Goal: Task Accomplishment & Management: Complete application form

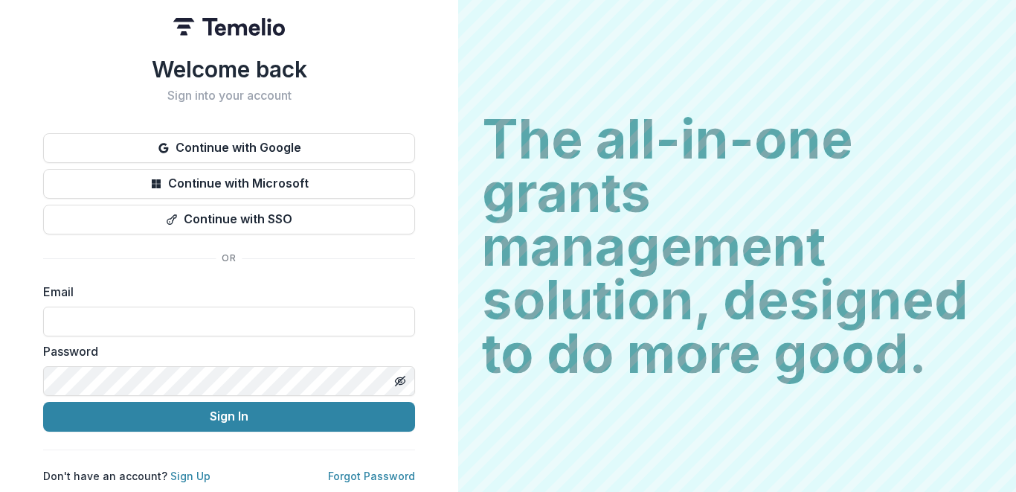
type input "**********"
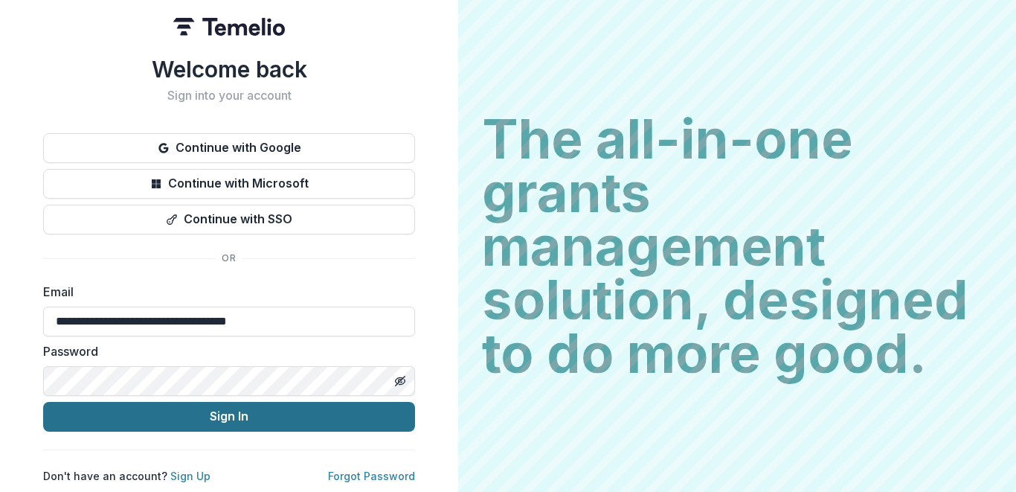
click at [198, 420] on button "Sign In" at bounding box center [229, 417] width 372 height 30
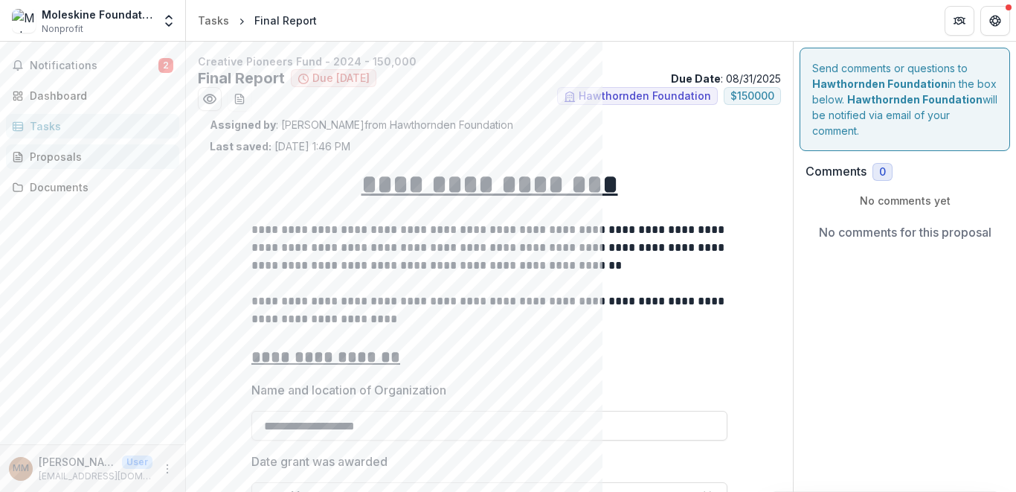
click at [77, 162] on div "Proposals" at bounding box center [99, 157] width 138 height 16
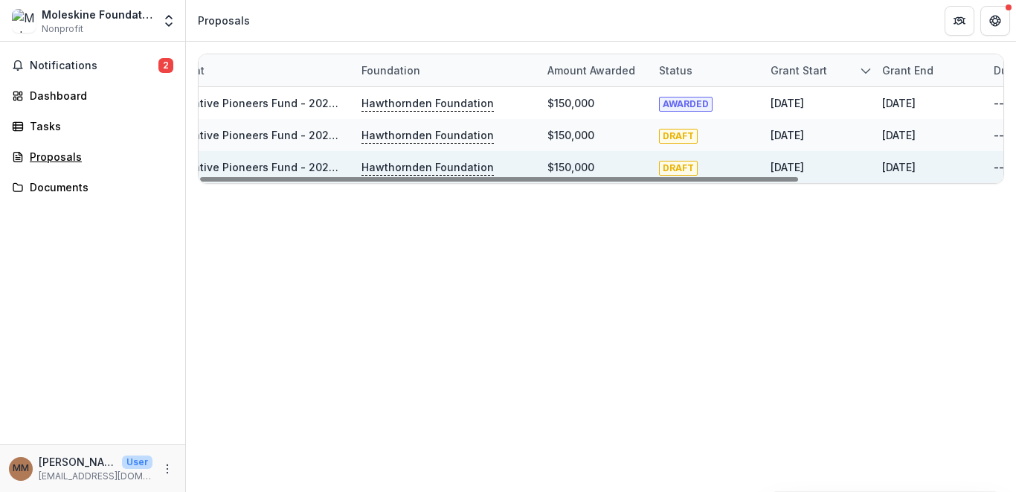
scroll to position [0, 71]
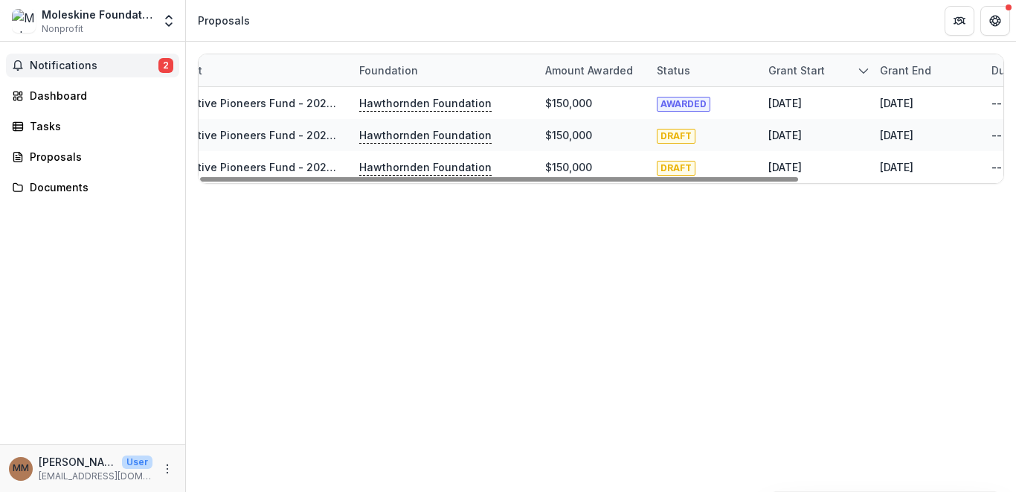
click at [91, 68] on span "Notifications" at bounding box center [94, 65] width 129 height 13
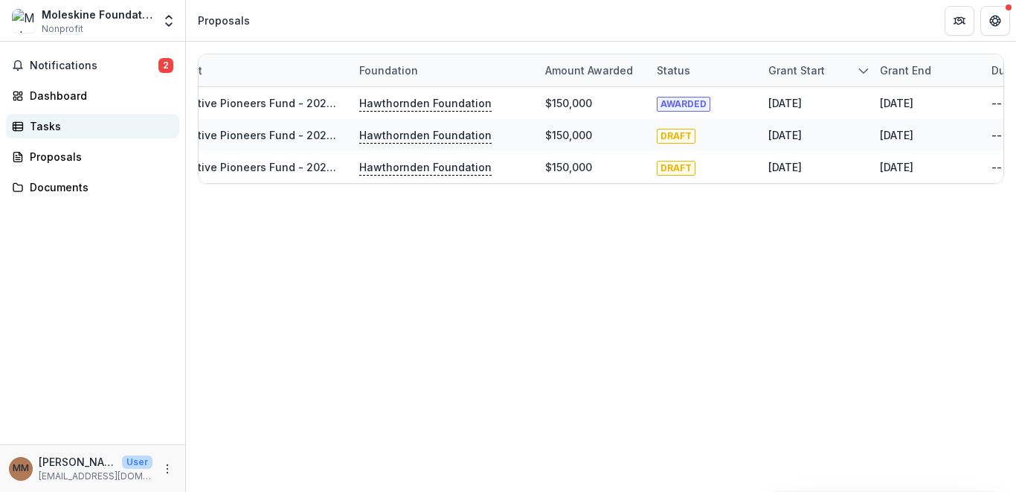
click at [70, 123] on div "Tasks" at bounding box center [99, 126] width 138 height 16
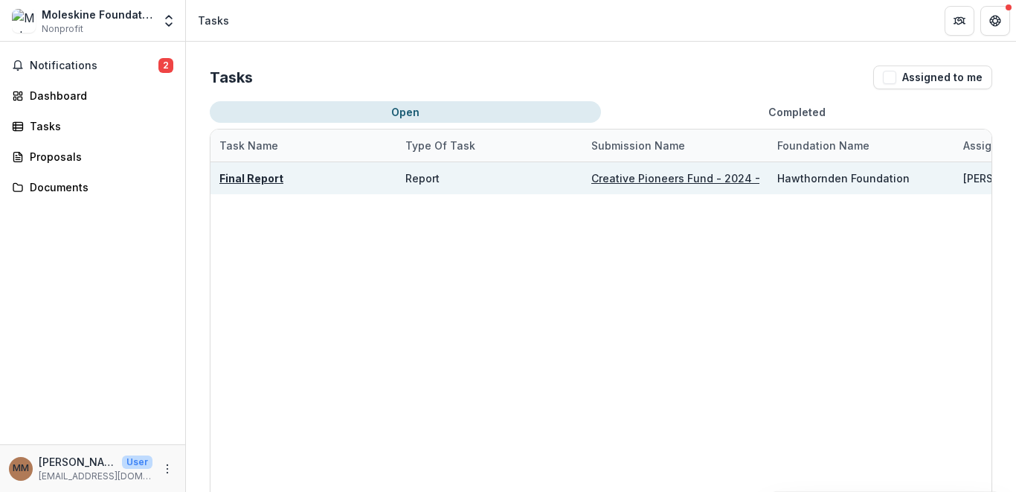
click at [651, 175] on u "Creative Pioneers Fund - 2024 - 150,000" at bounding box center [697, 178] width 212 height 13
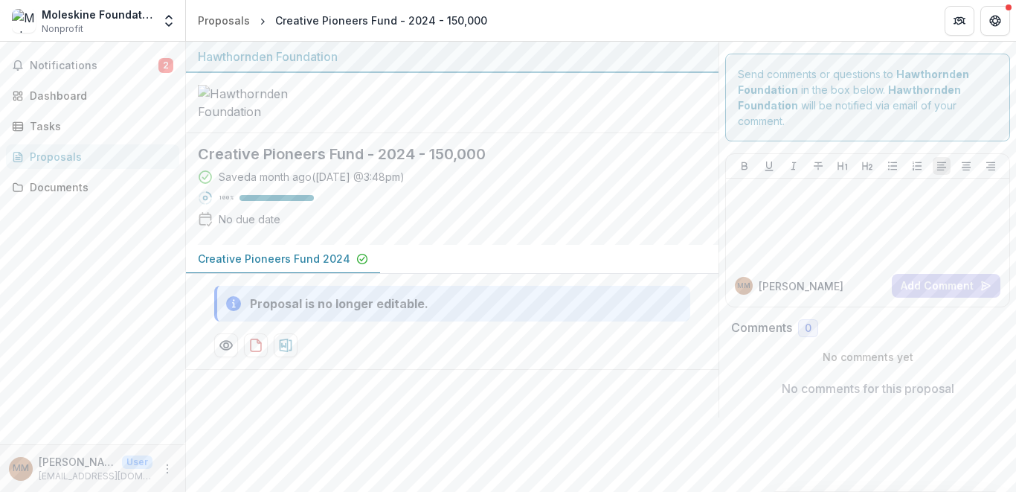
click at [269, 266] on p "Creative Pioneers Fund 2024" at bounding box center [274, 259] width 152 height 16
click at [84, 70] on span "Notifications" at bounding box center [94, 65] width 129 height 13
click at [65, 133] on div "Tasks" at bounding box center [99, 126] width 138 height 16
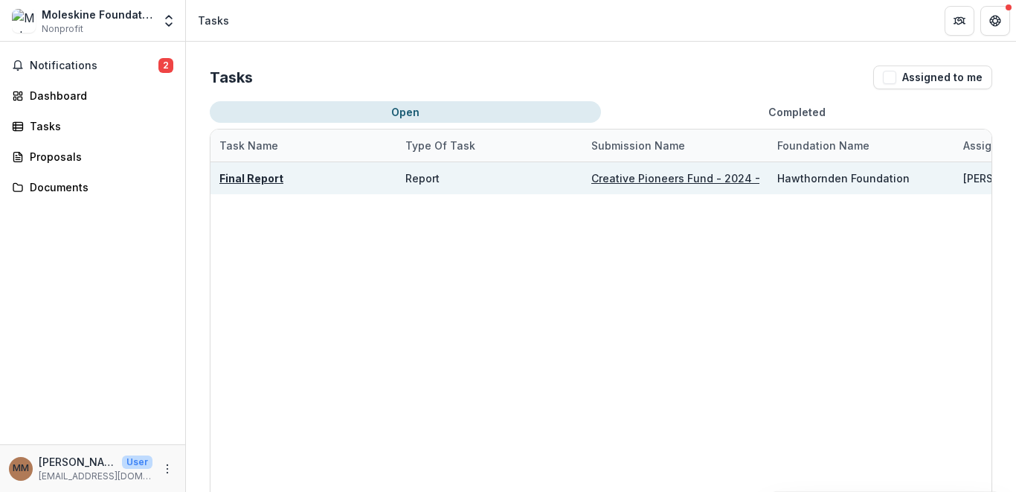
click at [263, 176] on u "Final Report" at bounding box center [251, 178] width 64 height 13
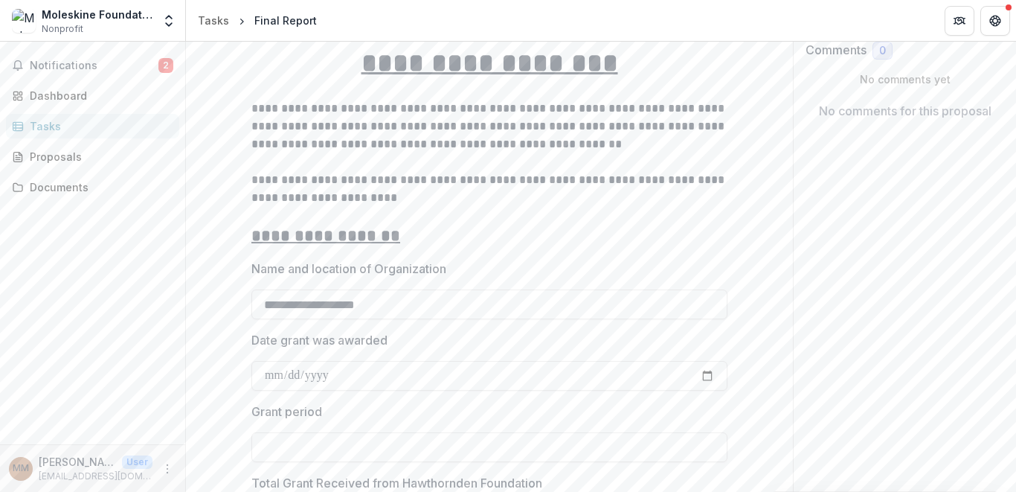
scroll to position [213, 0]
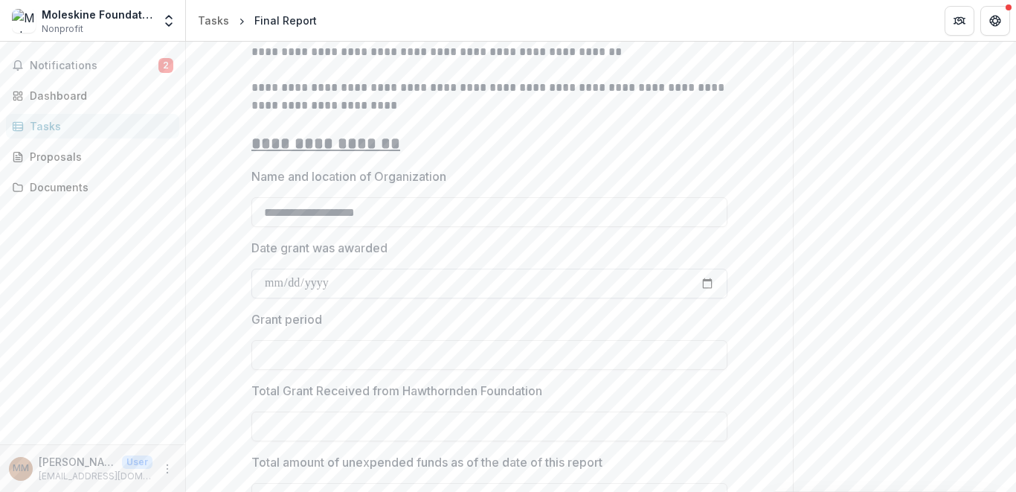
click at [312, 284] on input "Date grant was awarded" at bounding box center [489, 283] width 476 height 30
click at [268, 281] on input "Date grant was awarded" at bounding box center [489, 283] width 476 height 30
click at [288, 285] on input "Date grant was awarded" at bounding box center [489, 283] width 476 height 30
type input "**********"
click at [321, 364] on input "Grant period" at bounding box center [489, 355] width 476 height 30
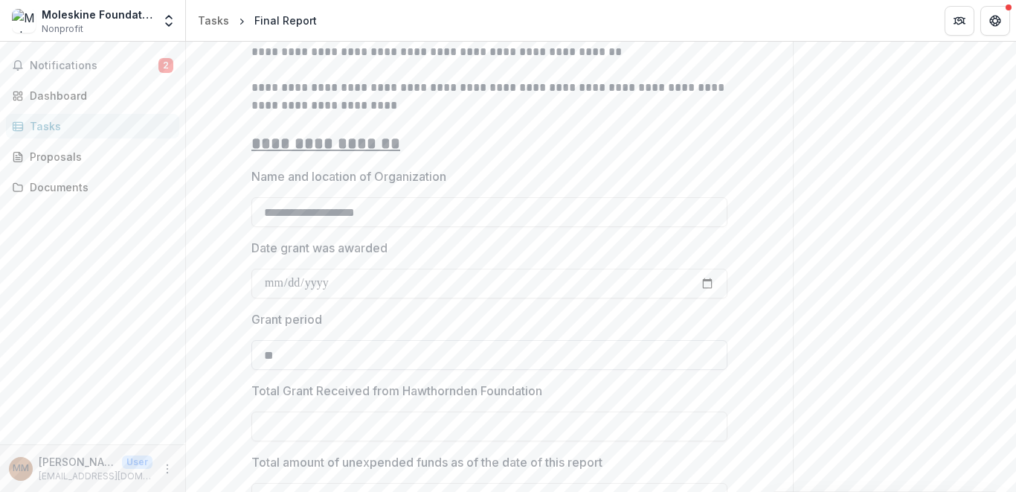
type input "*"
click at [296, 357] on input "**********" at bounding box center [489, 355] width 476 height 30
click at [313, 357] on input "**********" at bounding box center [489, 355] width 476 height 30
type input "**********"
click at [324, 431] on input "Total Grant Received from Hawthornden Foundation" at bounding box center [489, 426] width 476 height 30
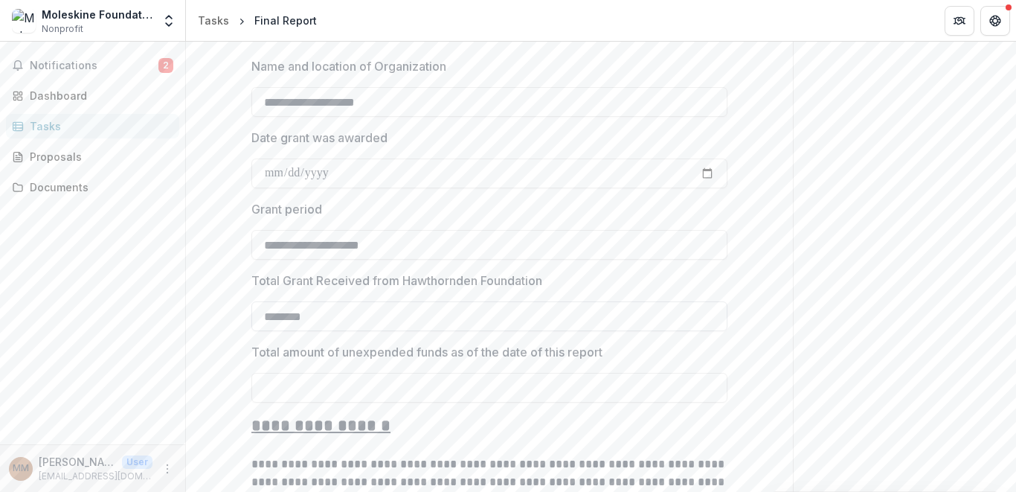
scroll to position [361, 0]
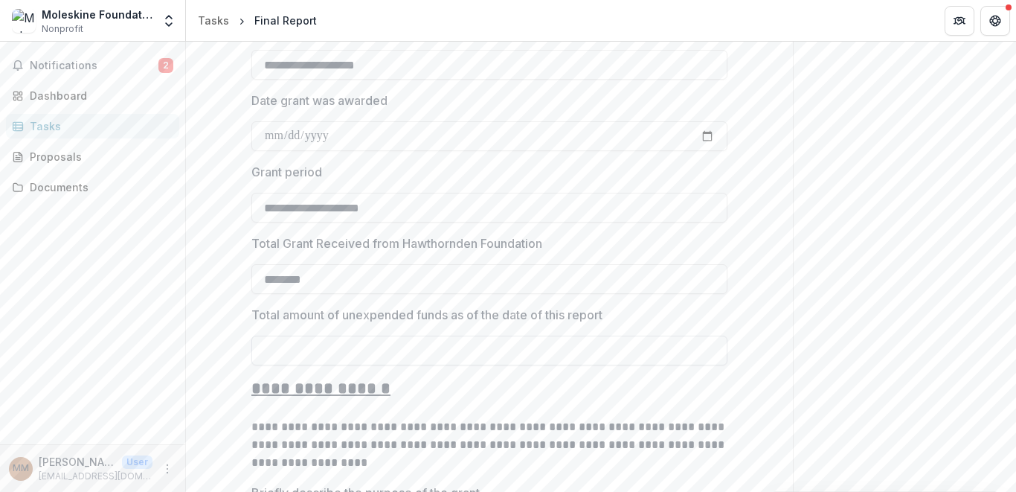
type input "********"
click at [339, 344] on input "Total amount of unexpended funds as of the date of this report" at bounding box center [489, 350] width 476 height 30
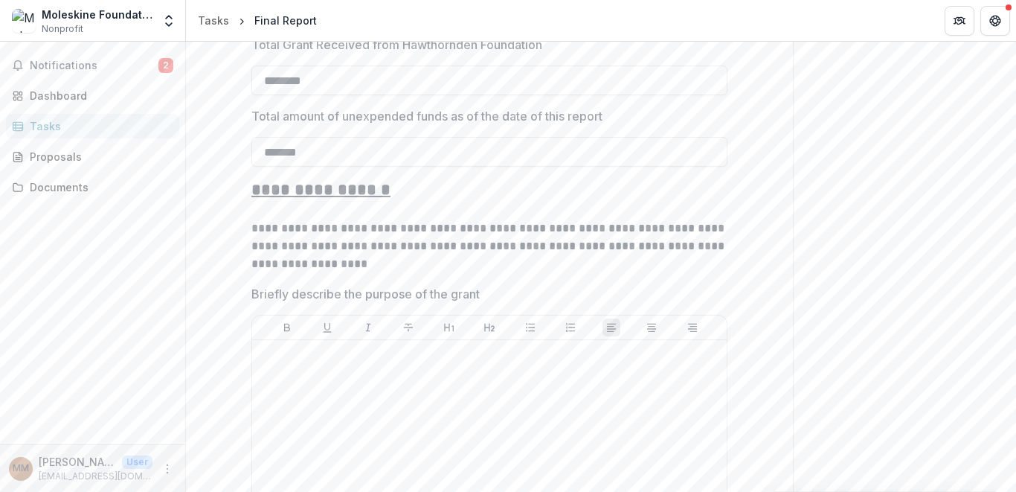
scroll to position [561, 0]
type input "*******"
click at [372, 354] on p at bounding box center [489, 352] width 463 height 16
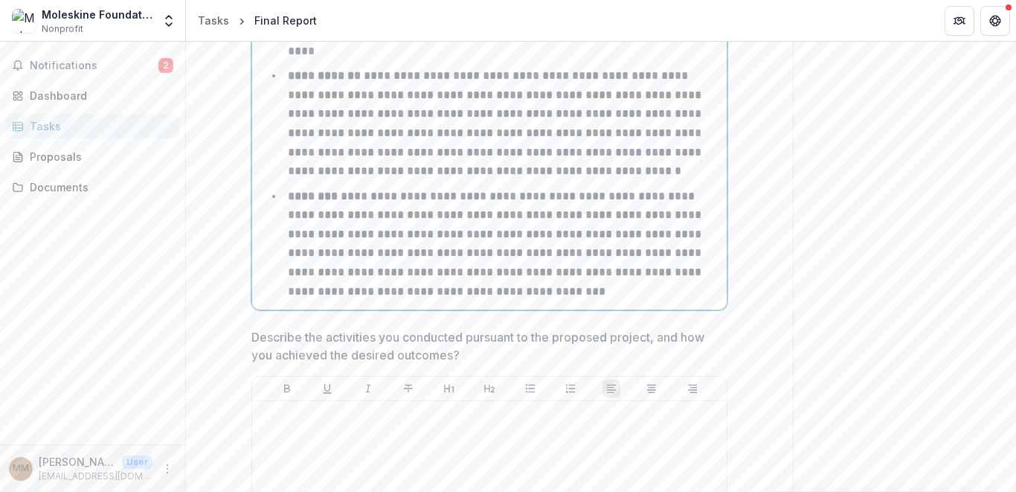
scroll to position [1313, 0]
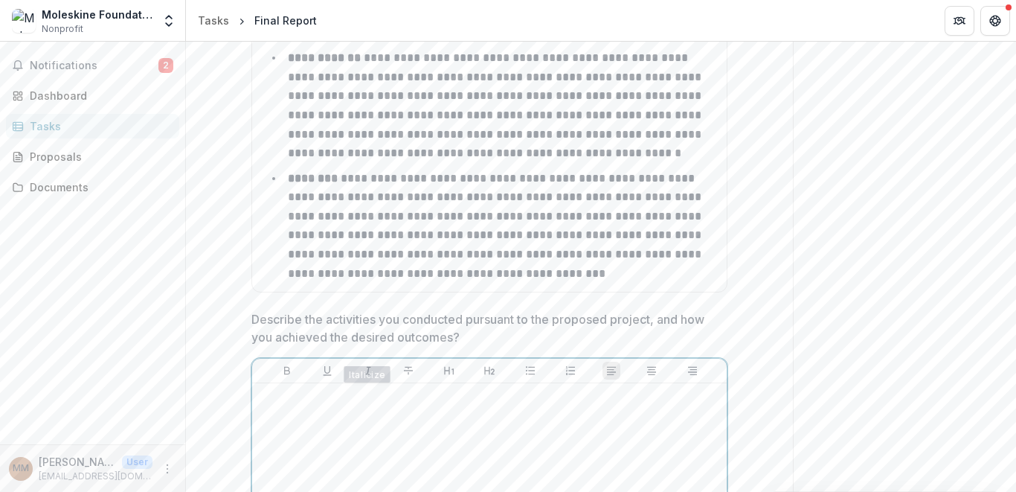
click at [365, 389] on p at bounding box center [489, 397] width 463 height 16
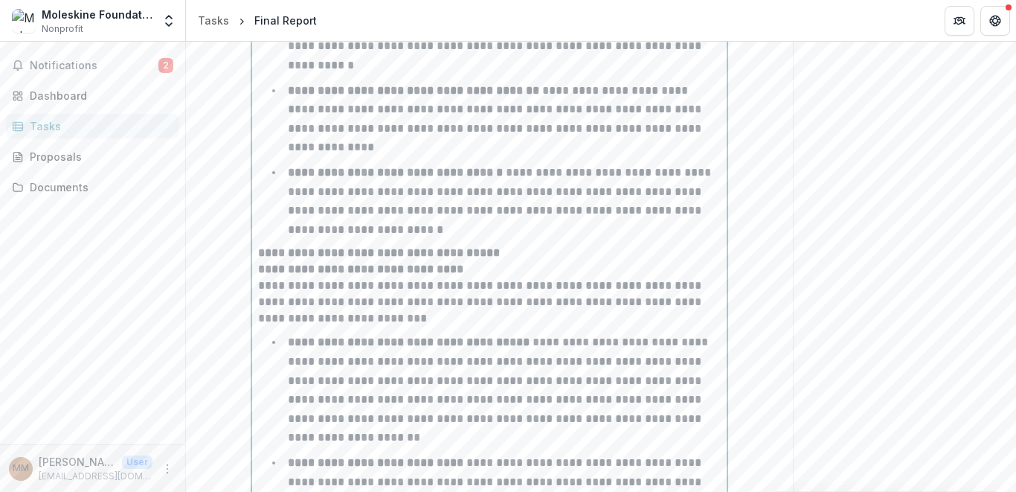
scroll to position [2449, 0]
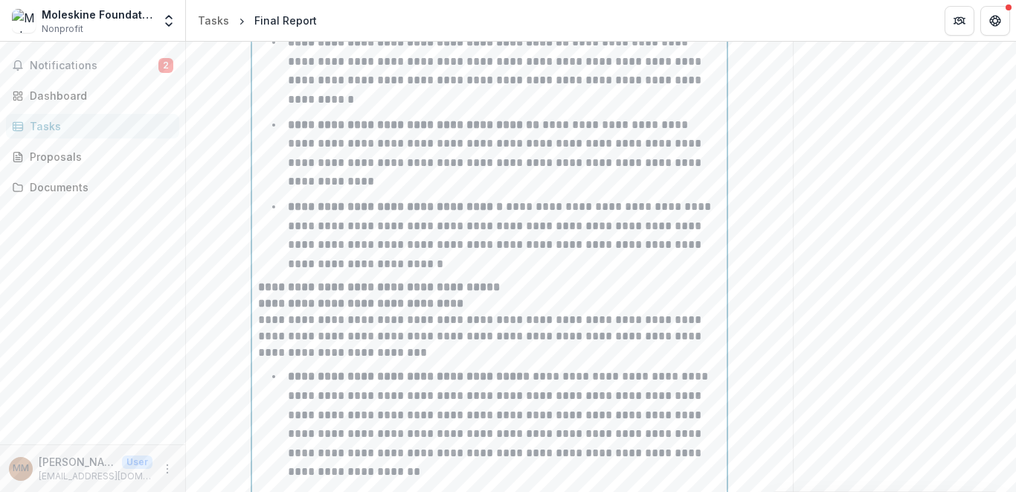
click at [457, 212] on li "**********" at bounding box center [498, 235] width 445 height 76
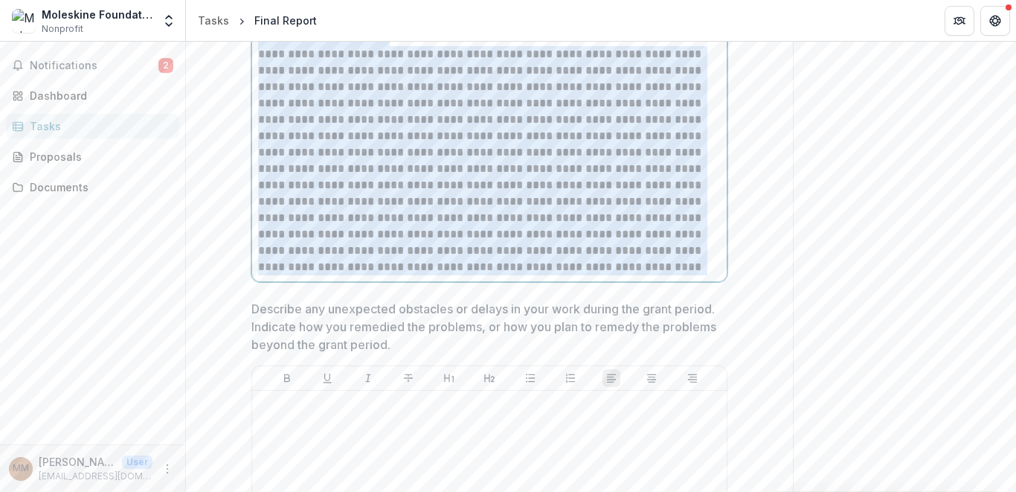
scroll to position [4803, 0]
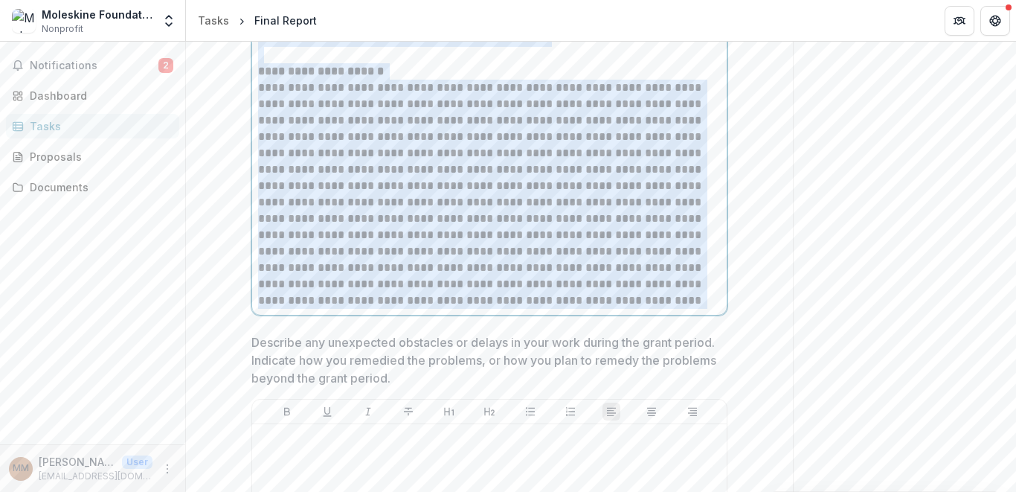
click at [543, 168] on p at bounding box center [489, 194] width 463 height 229
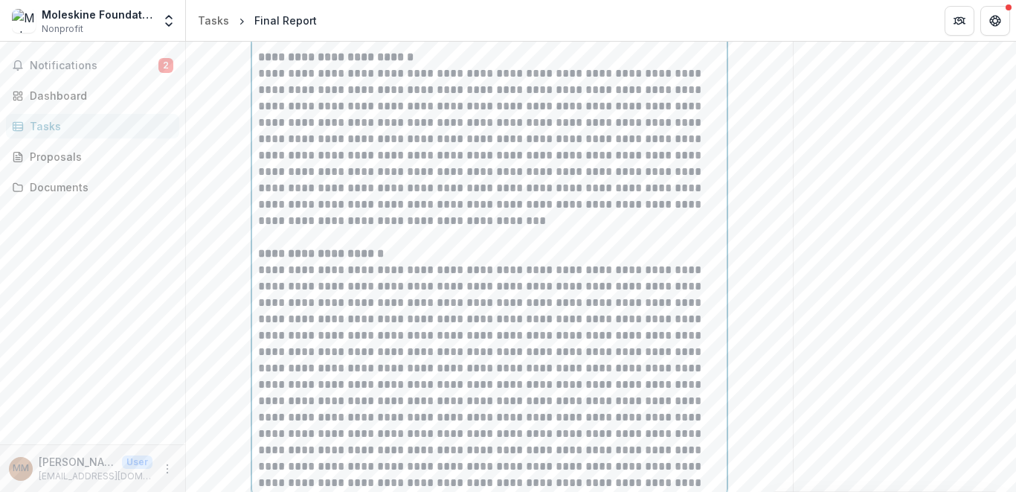
scroll to position [4567, 0]
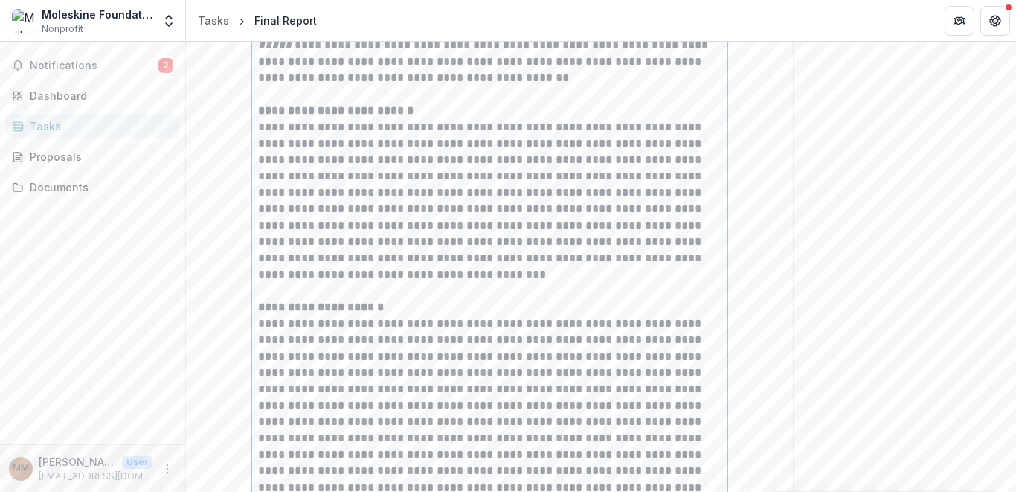
click at [506, 315] on p at bounding box center [489, 429] width 463 height 229
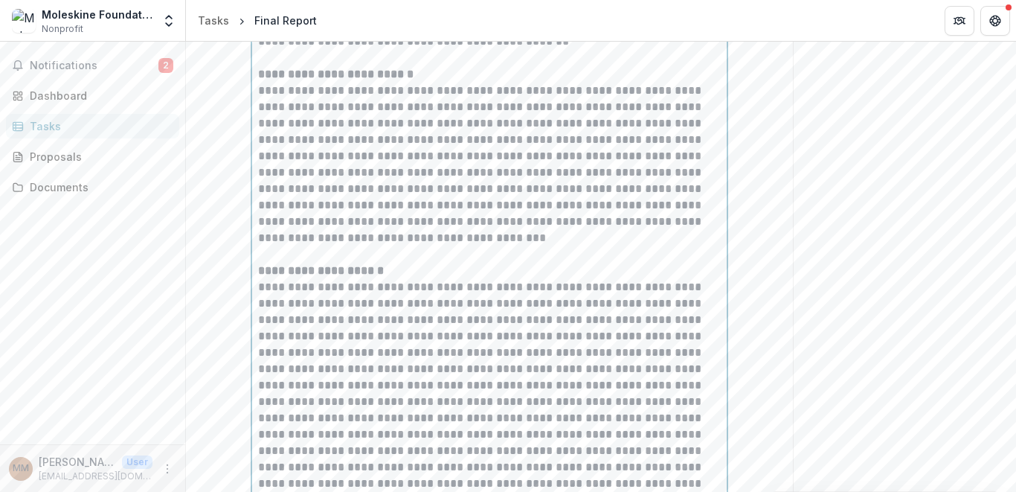
scroll to position [4599, 0]
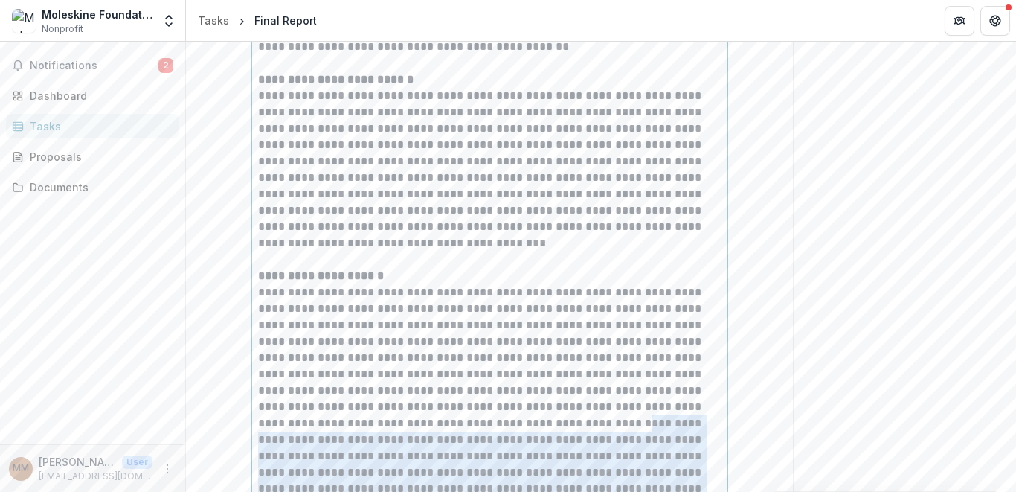
drag, startPoint x: 610, startPoint y: 411, endPoint x: 512, endPoint y: 333, distance: 124.4
click at [512, 333] on p at bounding box center [489, 398] width 463 height 229
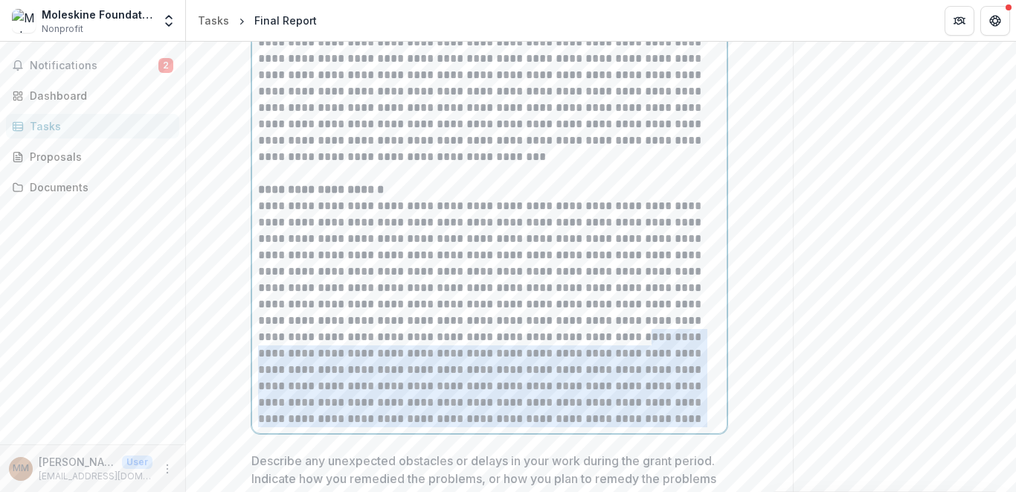
scroll to position [4815, 0]
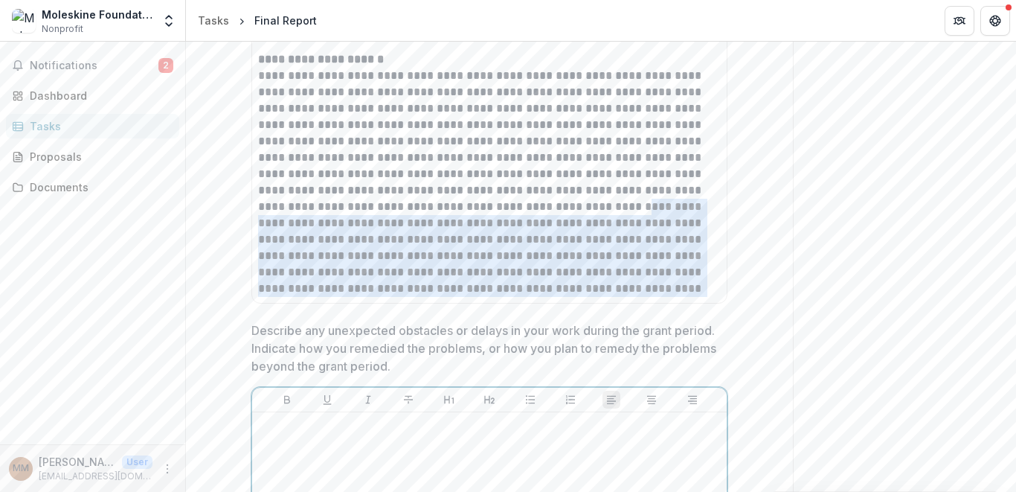
click at [335, 418] on p at bounding box center [489, 426] width 463 height 16
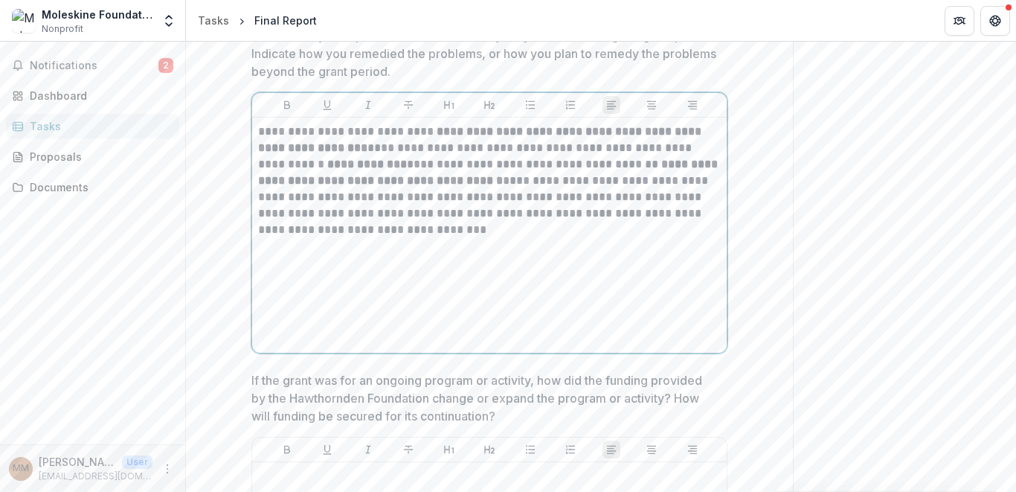
scroll to position [5111, 0]
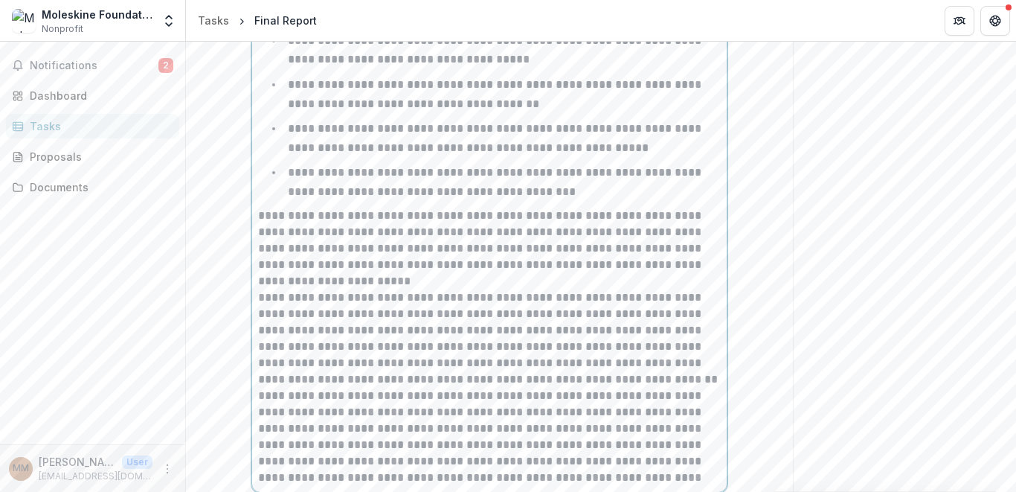
scroll to position [5922, 0]
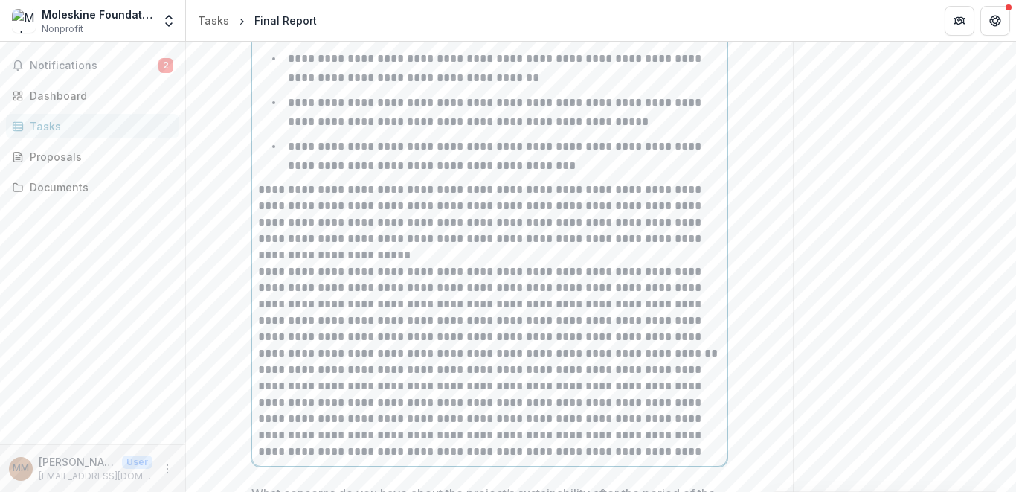
click at [348, 181] on p "**********" at bounding box center [489, 222] width 463 height 82
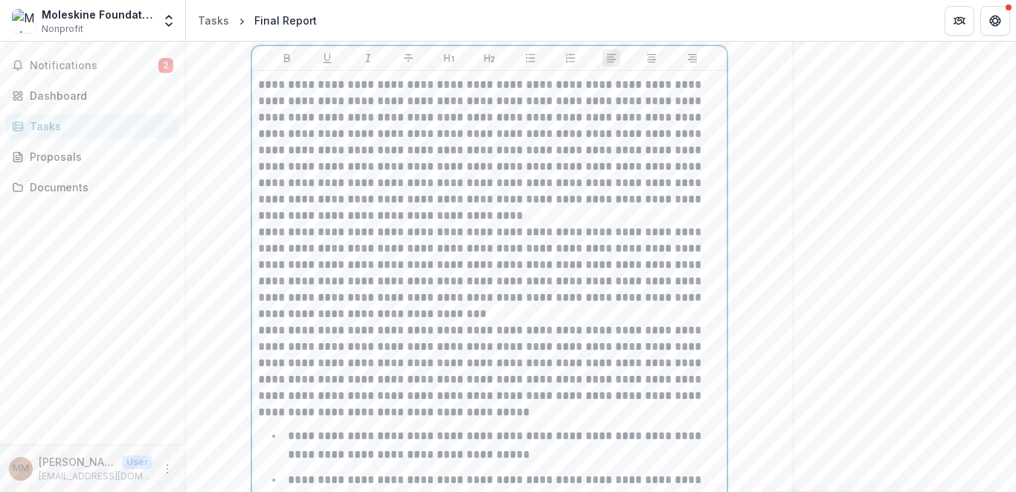
scroll to position [5411, 0]
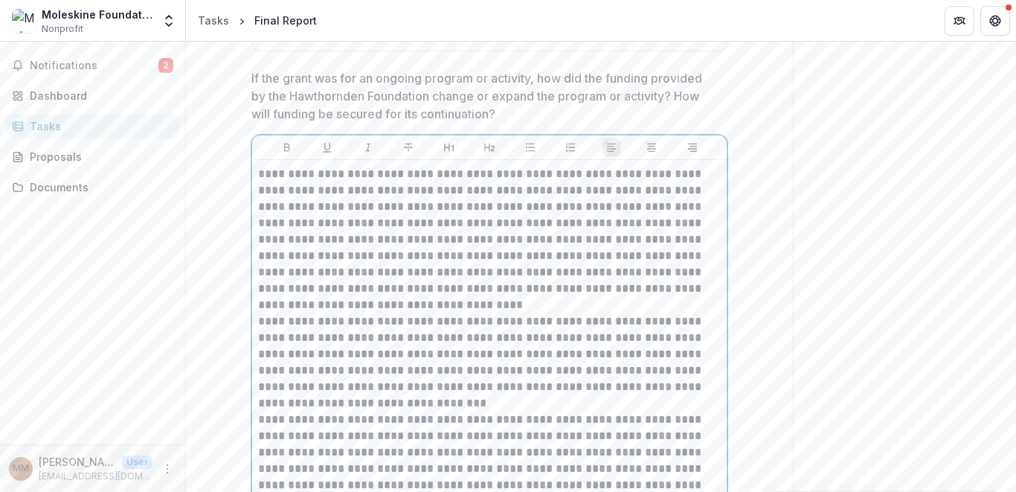
click at [377, 205] on p "**********" at bounding box center [489, 239] width 463 height 147
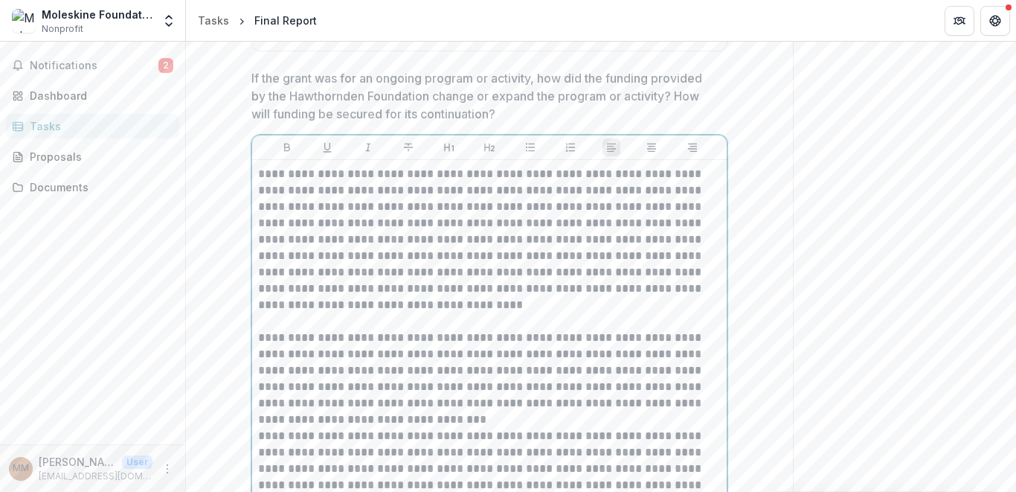
click at [370, 331] on p "**********" at bounding box center [489, 378] width 463 height 98
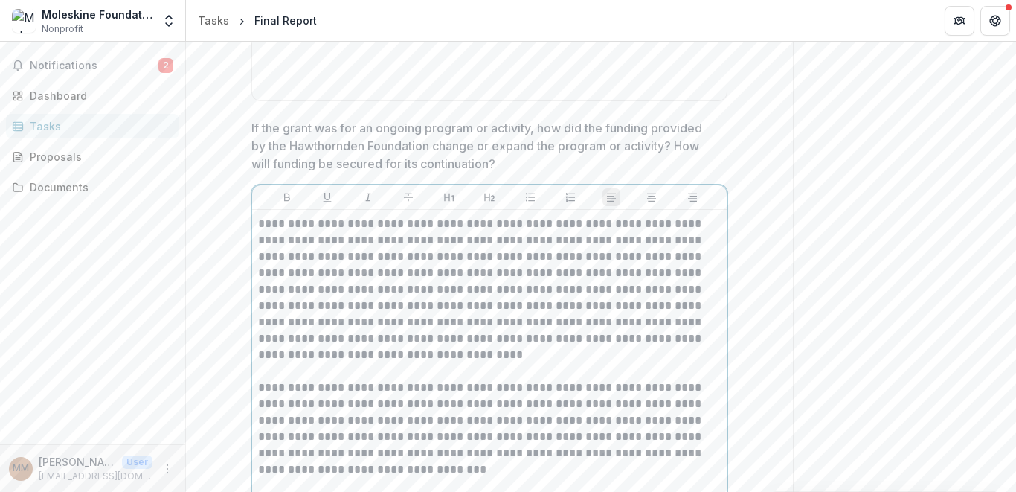
scroll to position [5359, 0]
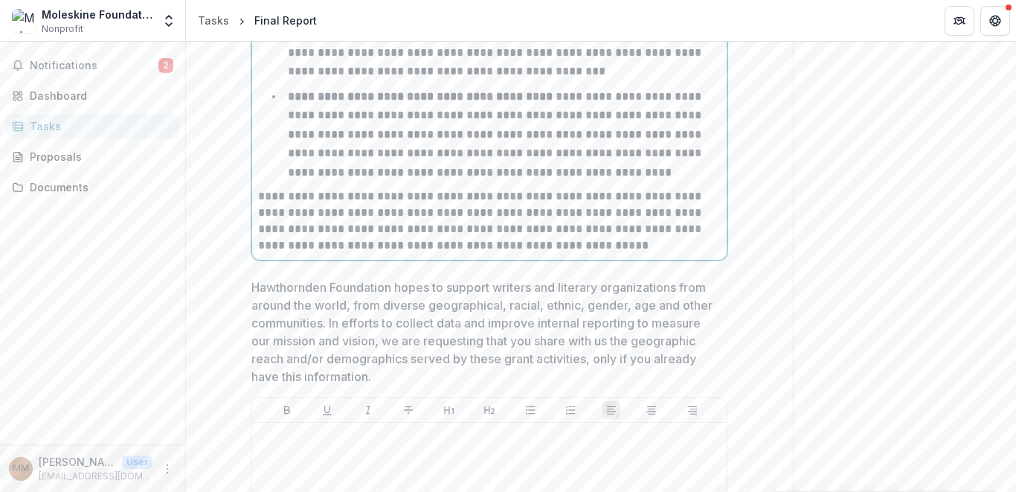
scroll to position [7388, 0]
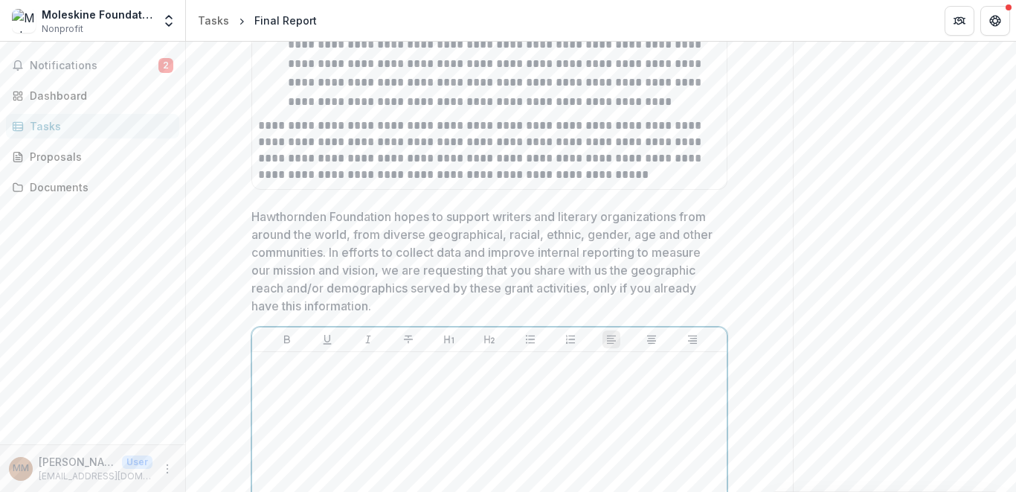
click at [412, 358] on div at bounding box center [489, 469] width 463 height 223
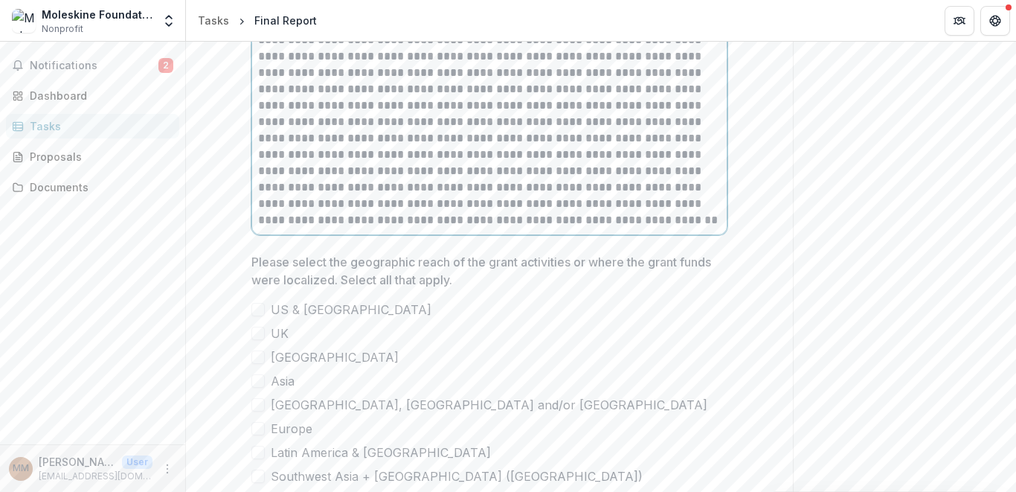
scroll to position [8119, 0]
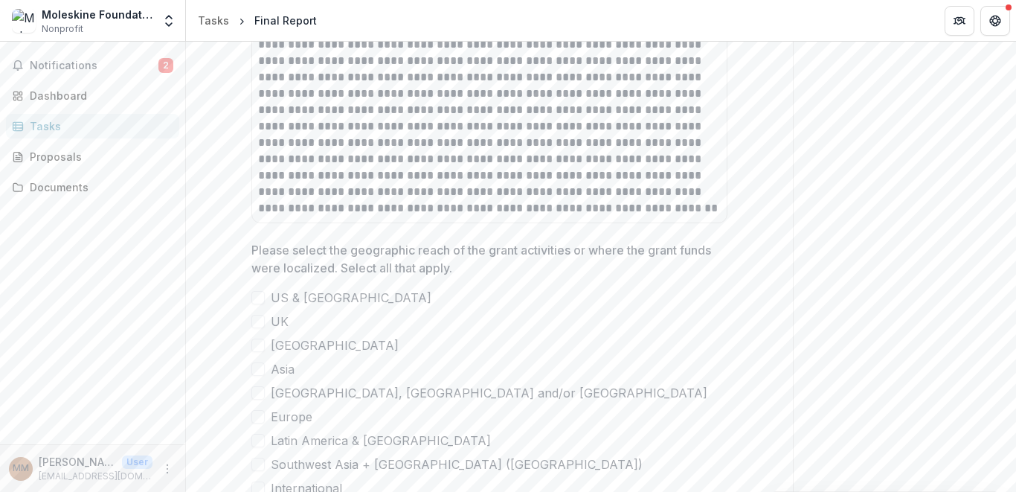
click at [259, 291] on span at bounding box center [257, 297] width 13 height 13
click at [259, 338] on span at bounding box center [257, 344] width 13 height 13
click at [252, 434] on span at bounding box center [257, 440] width 13 height 13
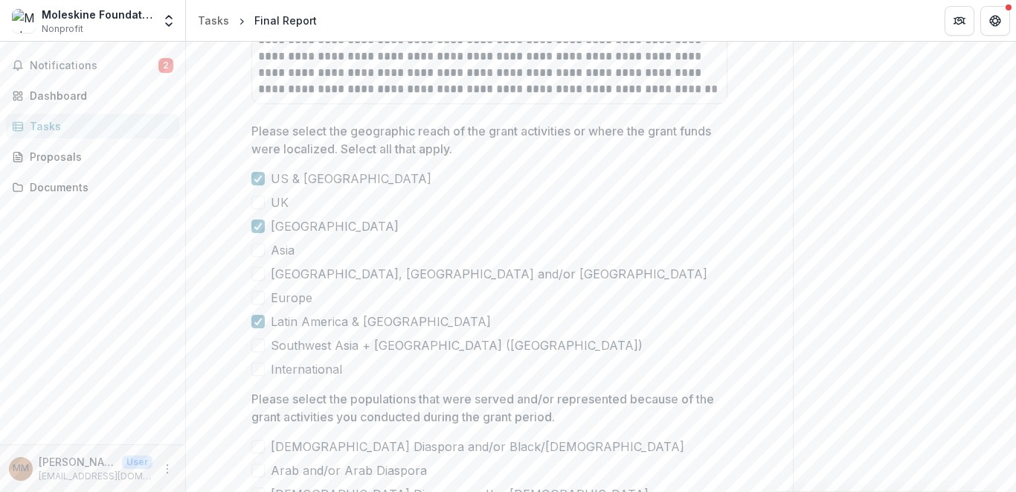
scroll to position [8248, 0]
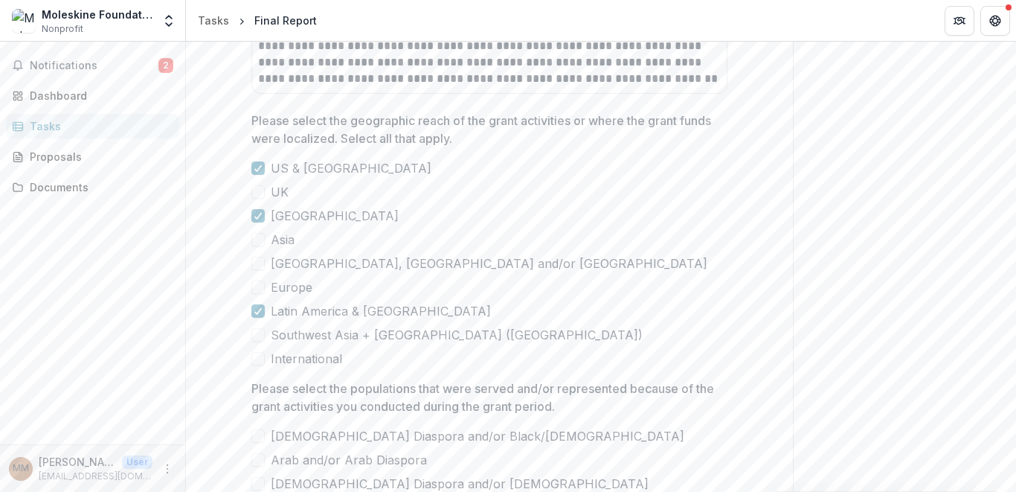
click at [258, 429] on span at bounding box center [257, 435] width 13 height 13
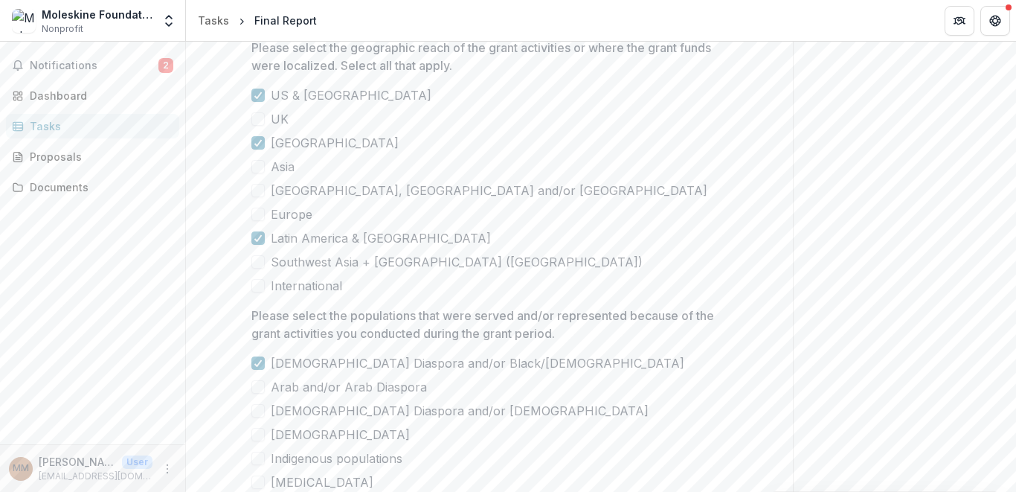
click at [258, 451] on span at bounding box center [257, 457] width 13 height 13
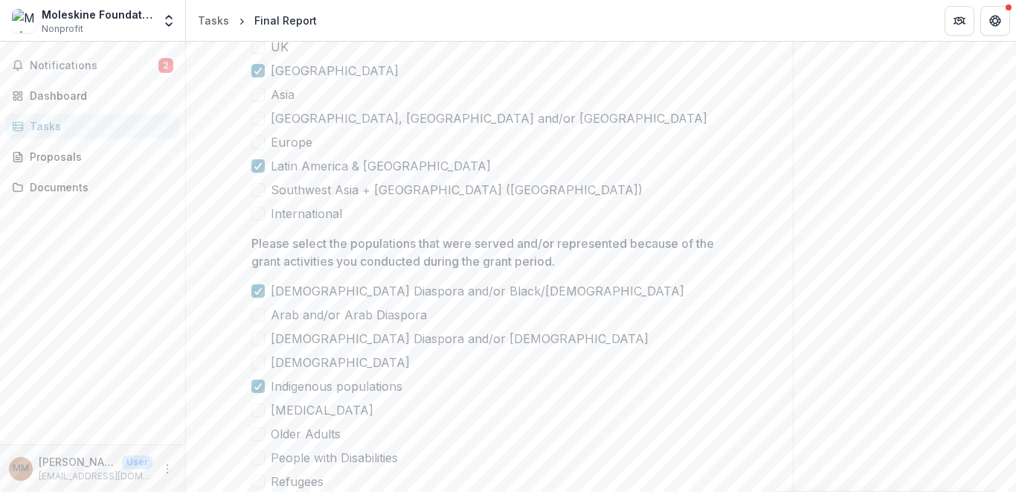
scroll to position [8395, 0]
click at [260, 401] on span at bounding box center [257, 407] width 13 height 13
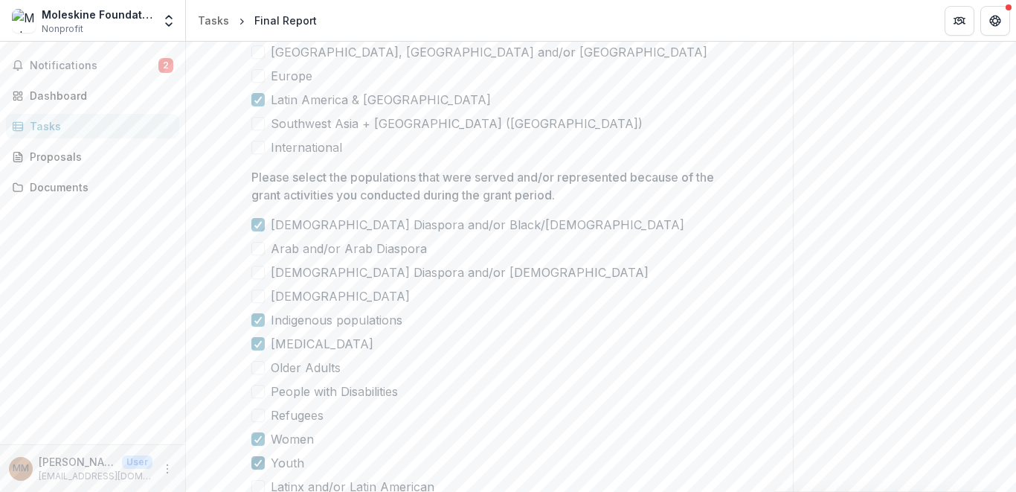
scroll to position [8478, 0]
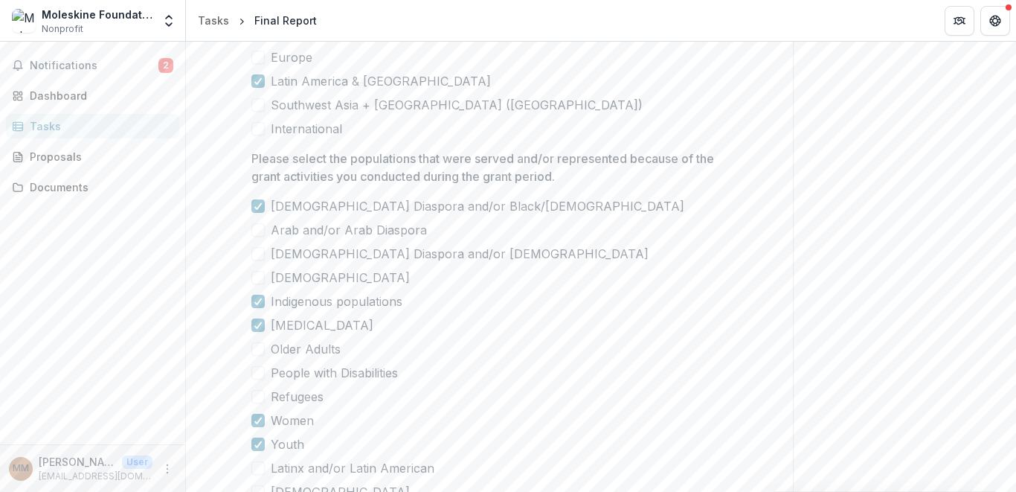
click at [260, 390] on span at bounding box center [257, 396] width 13 height 13
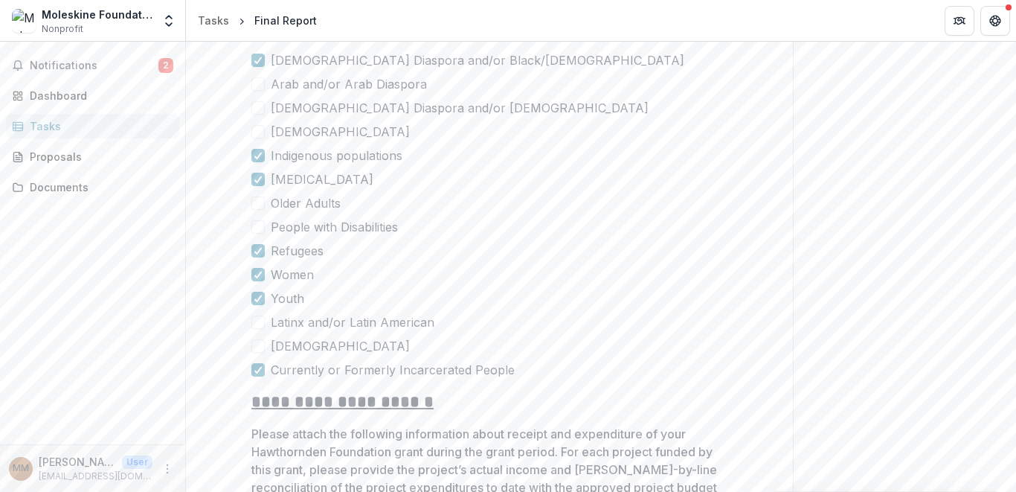
scroll to position [8694, 0]
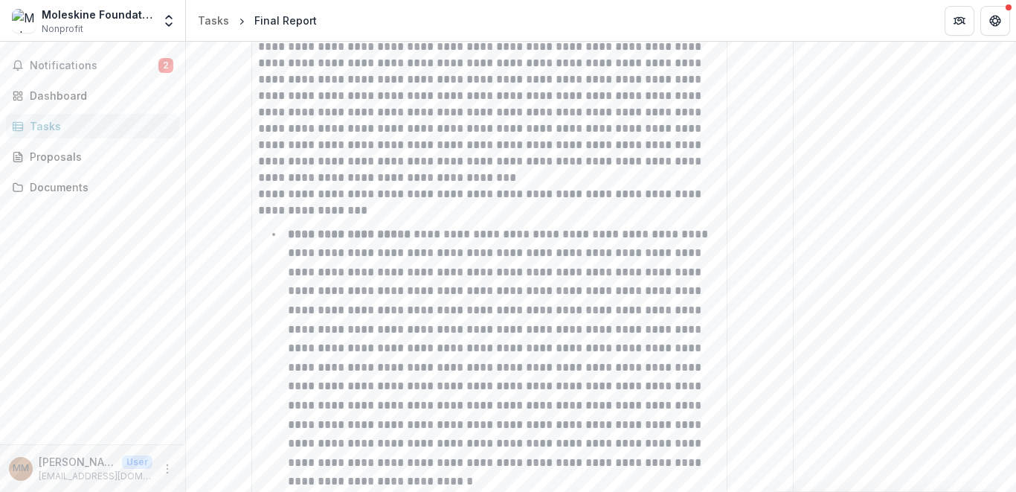
scroll to position [6709, 0]
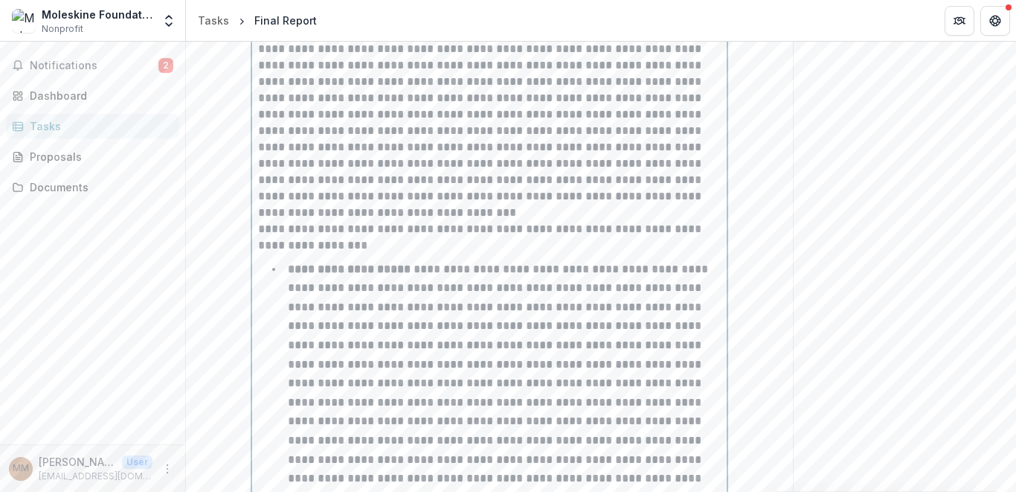
click at [586, 291] on div "**********" at bounding box center [489, 362] width 463 height 1002
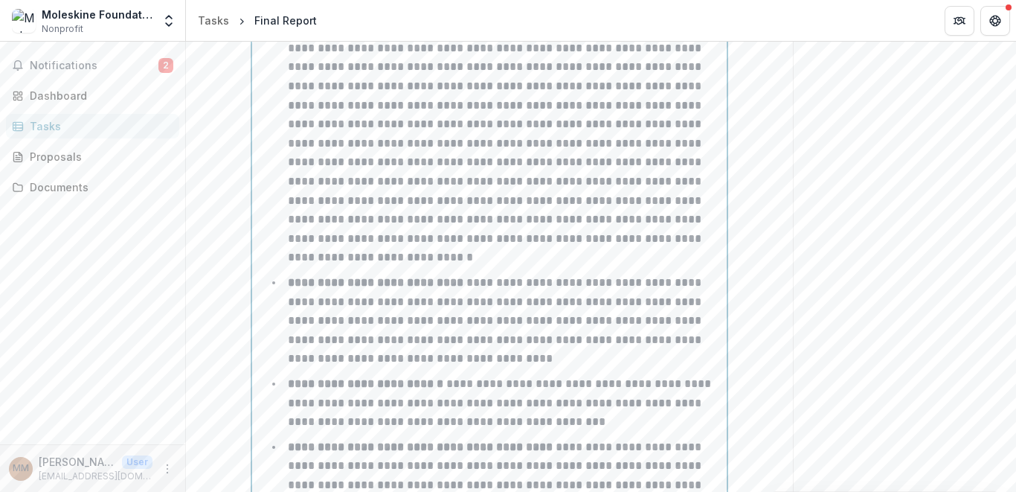
scroll to position [6781, 0]
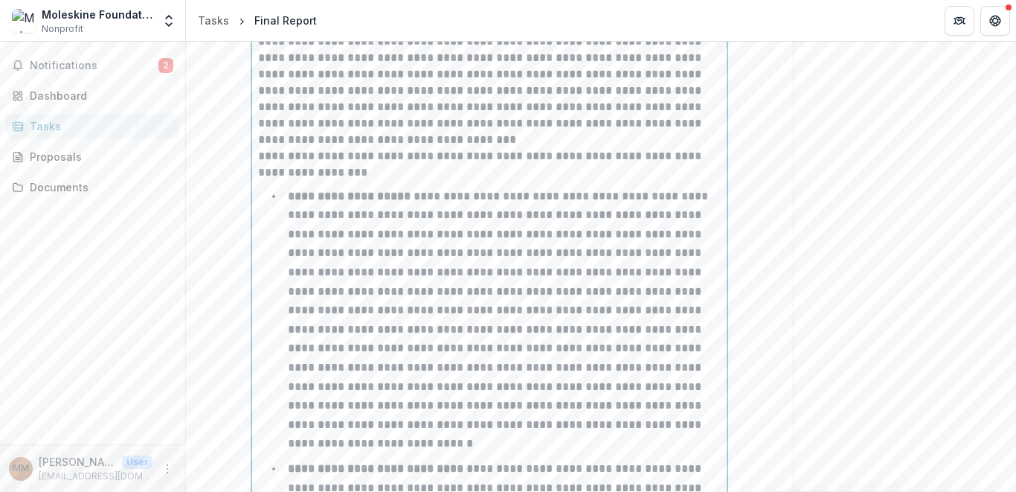
click at [592, 213] on p "**********" at bounding box center [499, 319] width 423 height 259
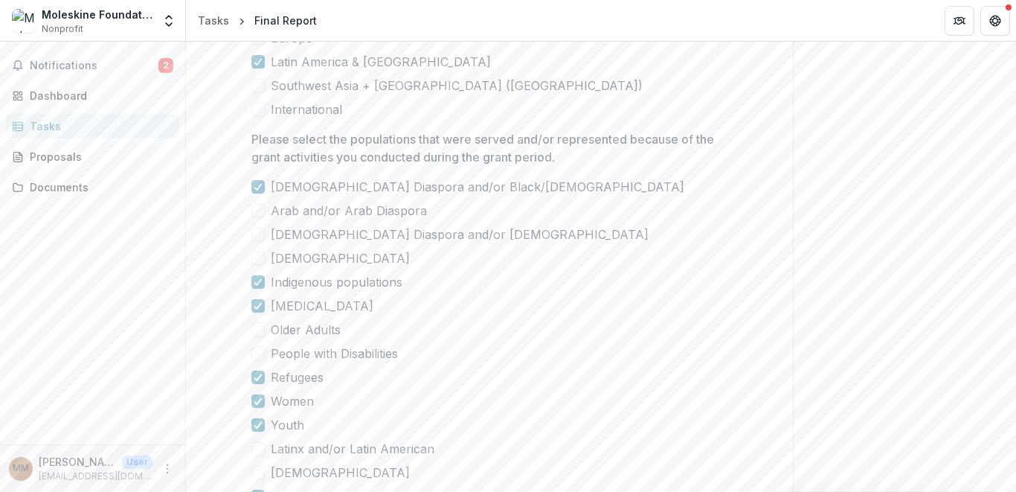
scroll to position [8694, 0]
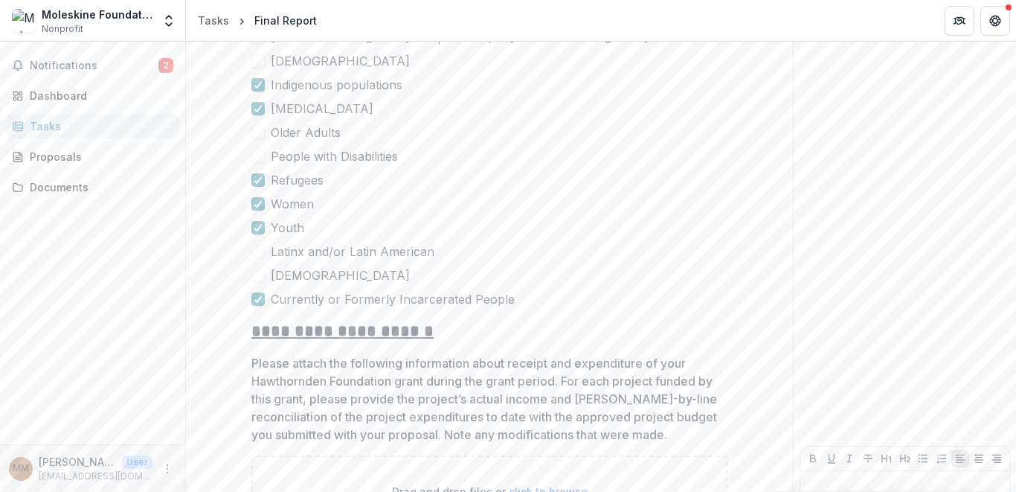
click at [541, 485] on span "click to browse" at bounding box center [548, 491] width 79 height 13
type input "**********"
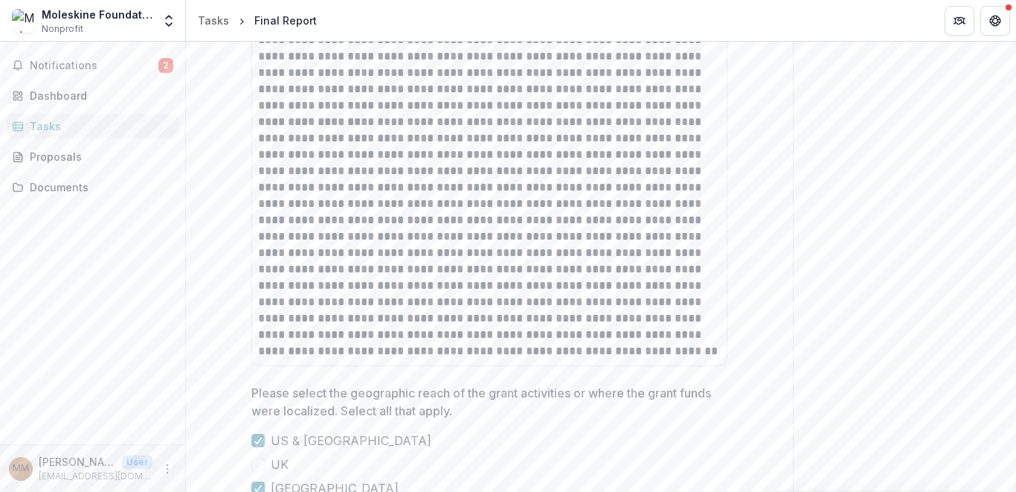
scroll to position [8816, 0]
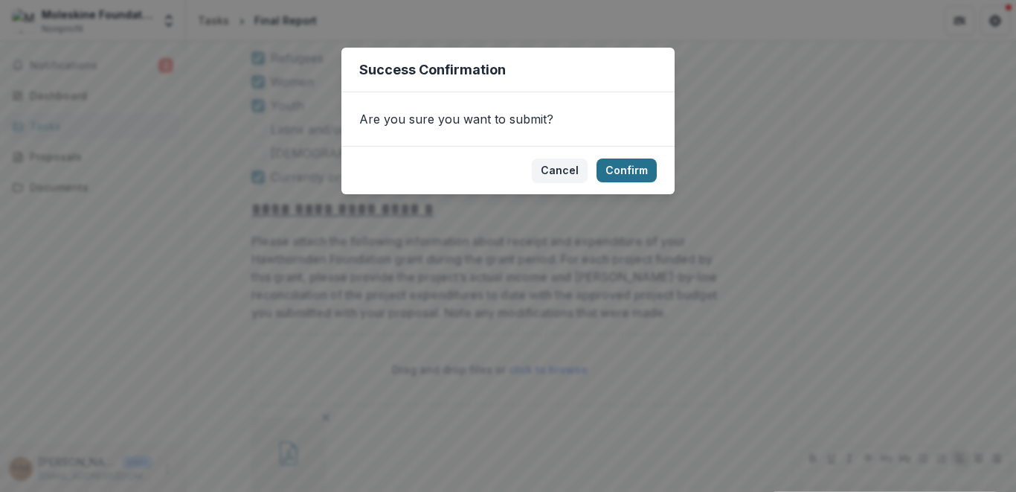
click at [620, 173] on button "Confirm" at bounding box center [626, 170] width 60 height 24
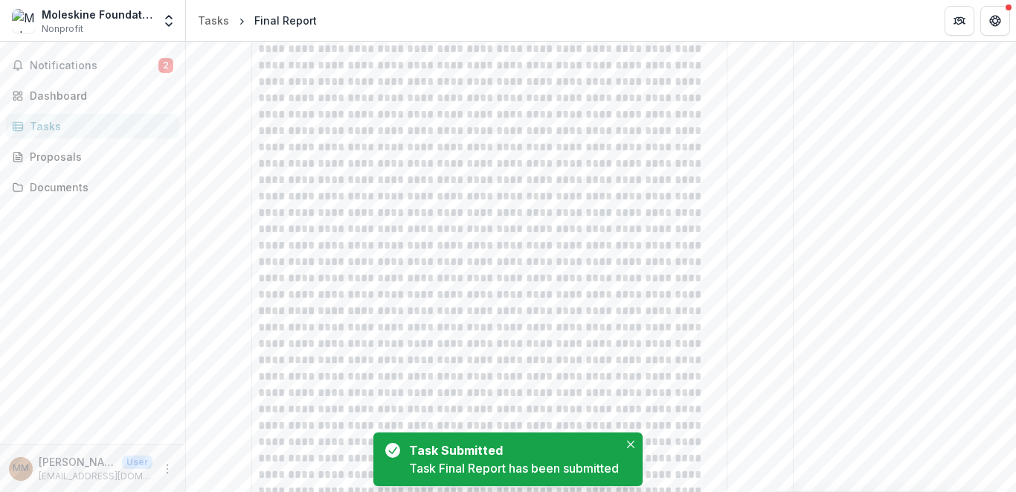
scroll to position [7654, 0]
